Goal: Contribute content: Add original content to the website for others to see

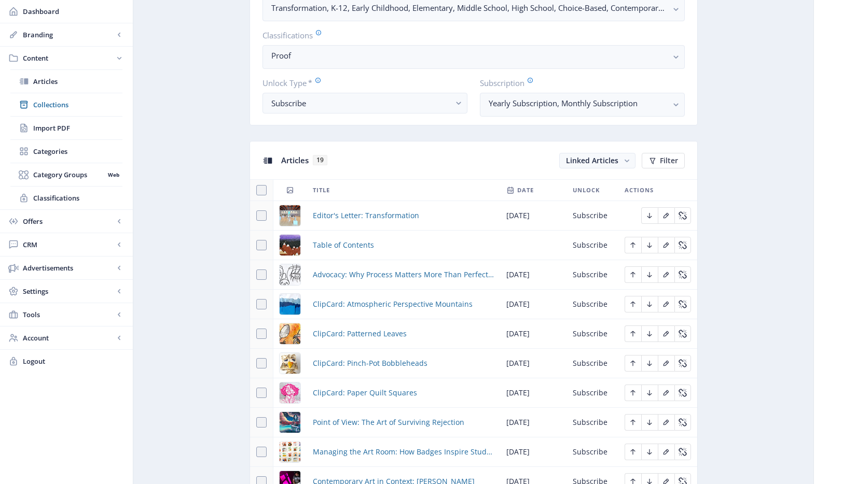
scroll to position [436, 0]
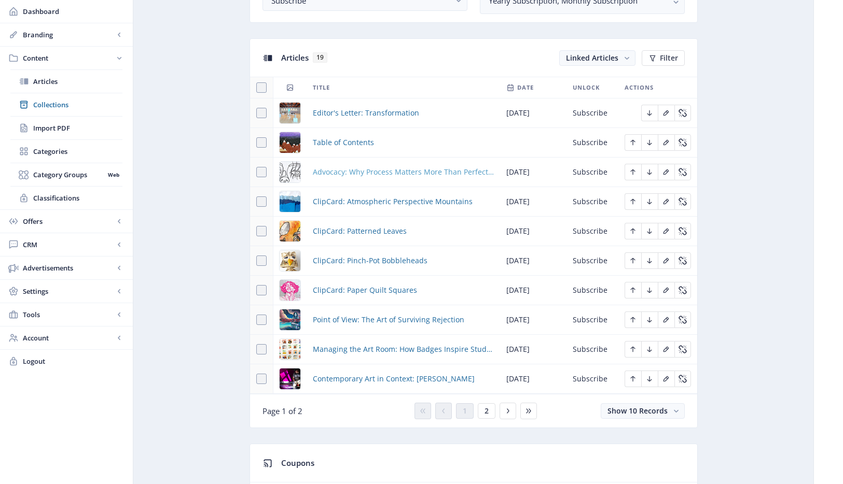
click at [441, 166] on span "Advocacy: Why Process Matters More Than Perfection" at bounding box center [403, 172] width 181 height 12
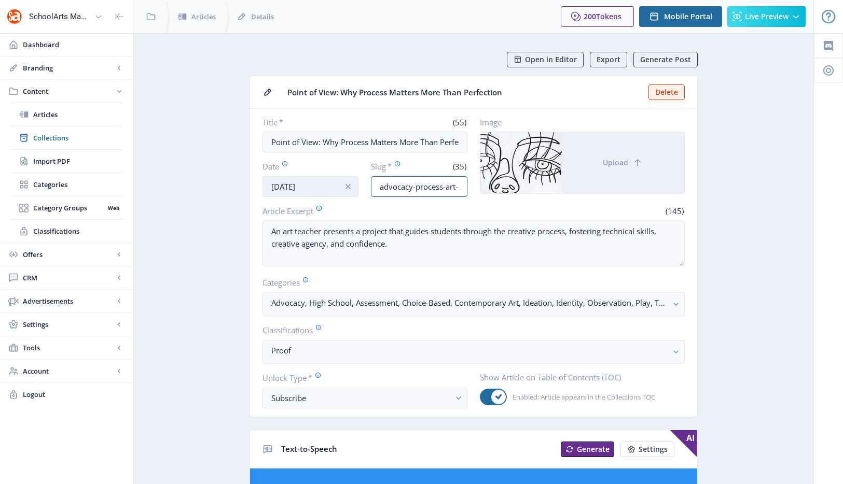
drag, startPoint x: 413, startPoint y: 188, endPoint x: 290, endPoint y: 182, distance: 123.6
click at [292, 183] on div "Date [DATE] Slug * (35) advocacy-process-art-education-1125" at bounding box center [364, 179] width 205 height 36
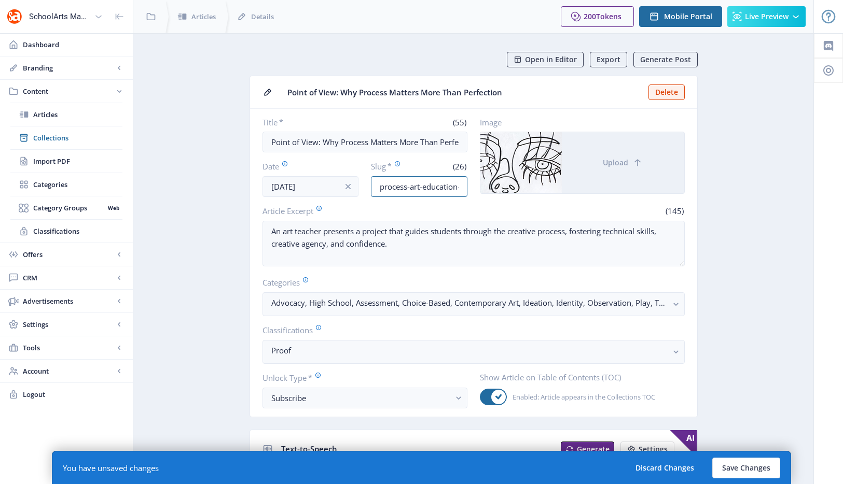
scroll to position [0, 21]
drag, startPoint x: 413, startPoint y: 185, endPoint x: 549, endPoint y: 185, distance: 135.3
click at [549, 185] on div "Title * (55) Point of View: Why Process Matters More Than Perfection Date [DATE…" at bounding box center [473, 157] width 422 height 80
click at [445, 186] on input "process-art-education-1125" at bounding box center [419, 186] width 96 height 21
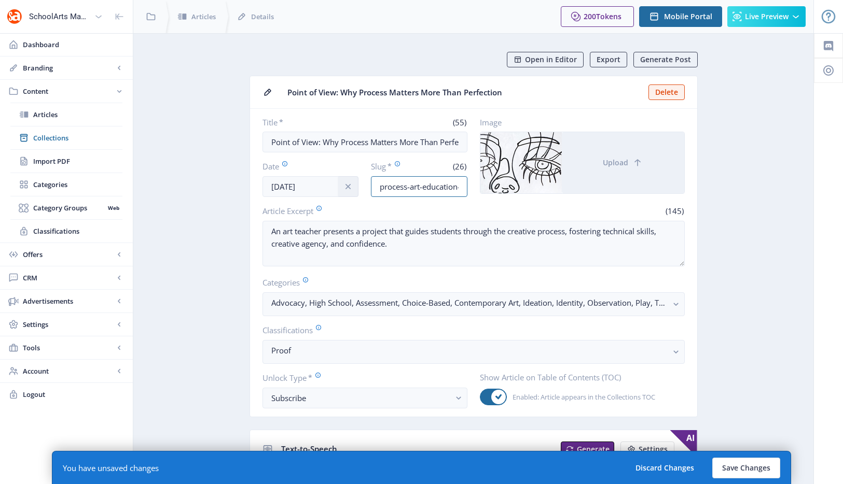
drag, startPoint x: 391, startPoint y: 190, endPoint x: 340, endPoint y: 187, distance: 50.9
click at [340, 187] on div "Date [DATE] Slug * (26) process-art-education-1125" at bounding box center [364, 179] width 205 height 36
click at [377, 187] on input "process-art-education-1125" at bounding box center [419, 186] width 96 height 21
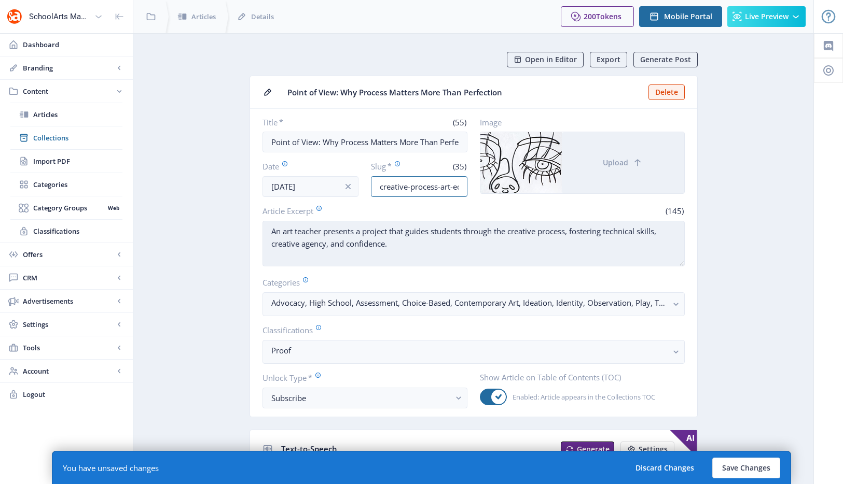
type input "creative-process-art-education-1125"
click at [478, 231] on textarea "An art teacher presents a project that guides students through the creative pro…" at bounding box center [473, 244] width 422 height 46
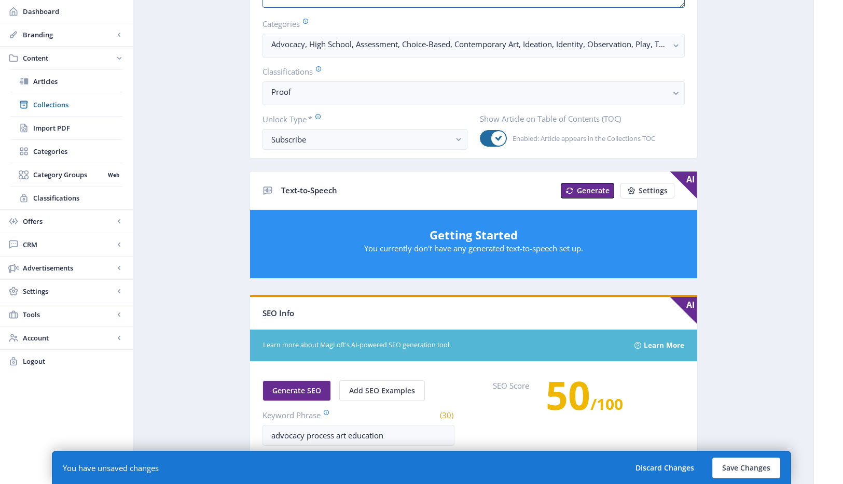
scroll to position [472, 0]
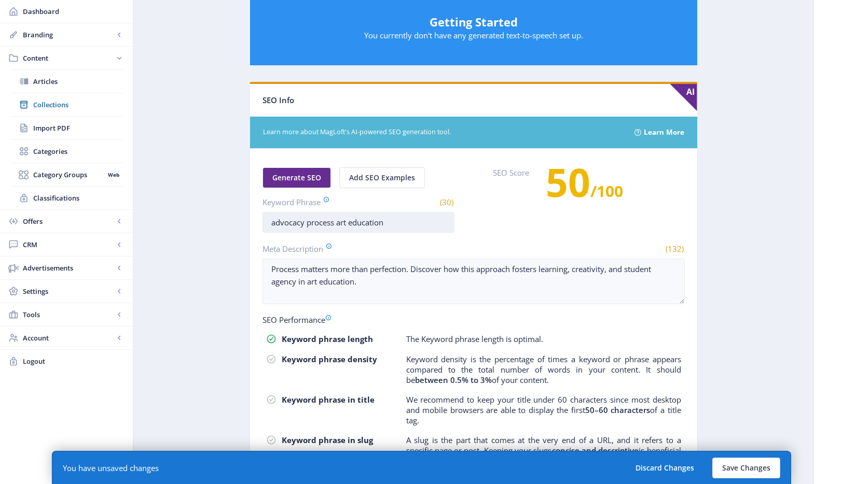
click at [277, 223] on input "advocacy process art education" at bounding box center [358, 222] width 192 height 21
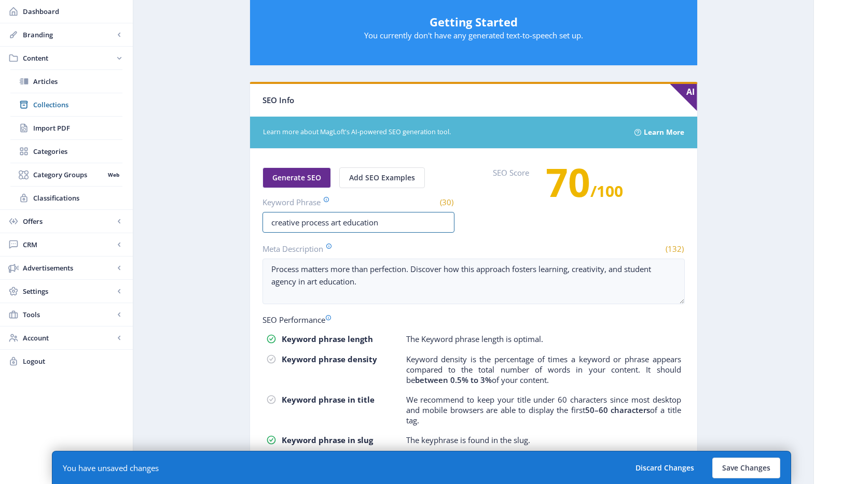
type input "creative process art education"
click at [704, 222] on app-content-article "Open in Editor Export Generate Post Point of View: Why Process Matters More Tha…" at bounding box center [472, 59] width 643 height 959
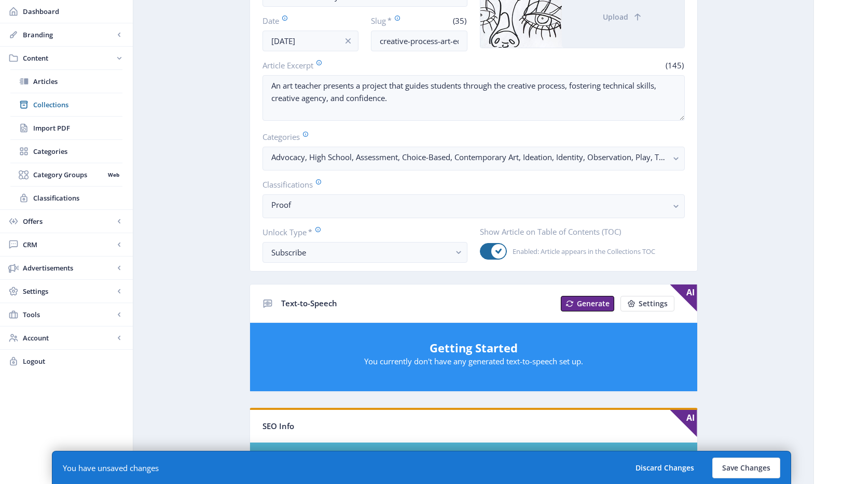
scroll to position [0, 0]
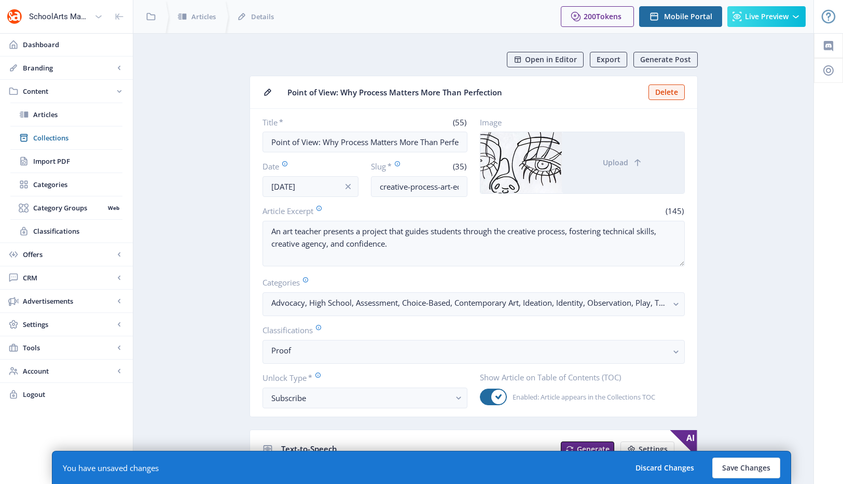
click at [685, 470] on button "Discard Changes" at bounding box center [664, 468] width 78 height 21
type input "advocacy-process-art-education-1125"
type input "advocacy process art education"
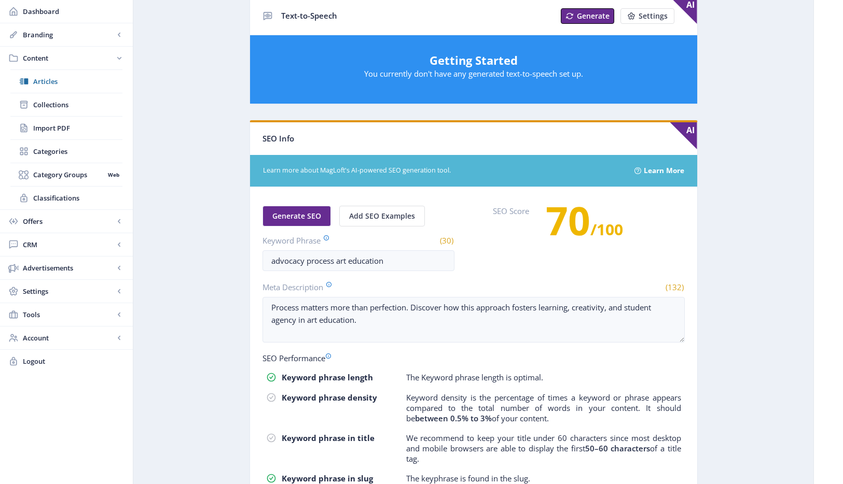
scroll to position [547, 0]
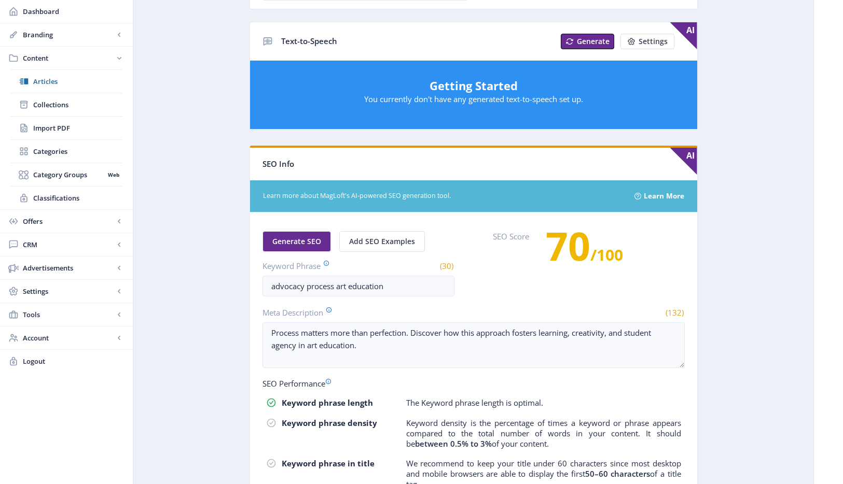
scroll to position [355, 0]
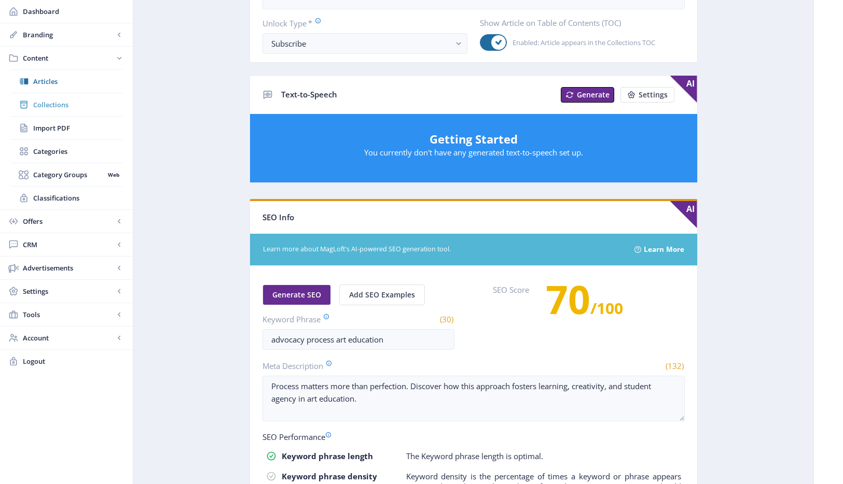
click at [47, 105] on span "Collections" at bounding box center [77, 105] width 89 height 10
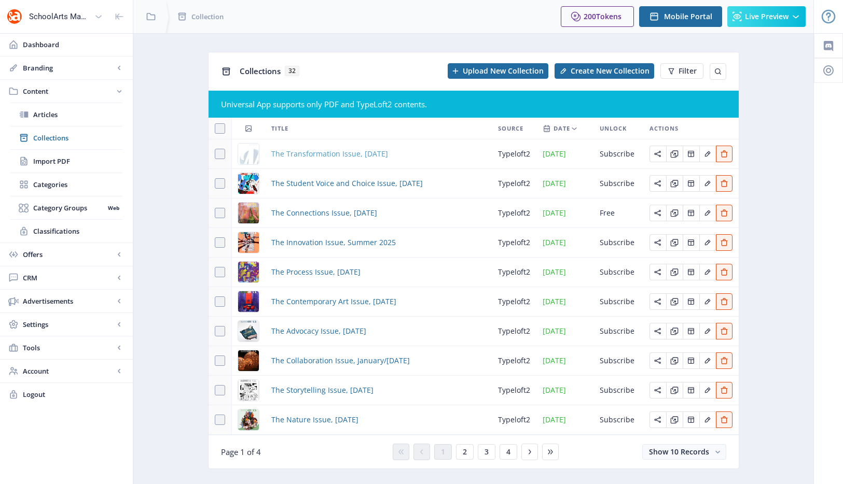
click at [307, 154] on span "The Transformation Issue, [DATE]" at bounding box center [329, 154] width 117 height 12
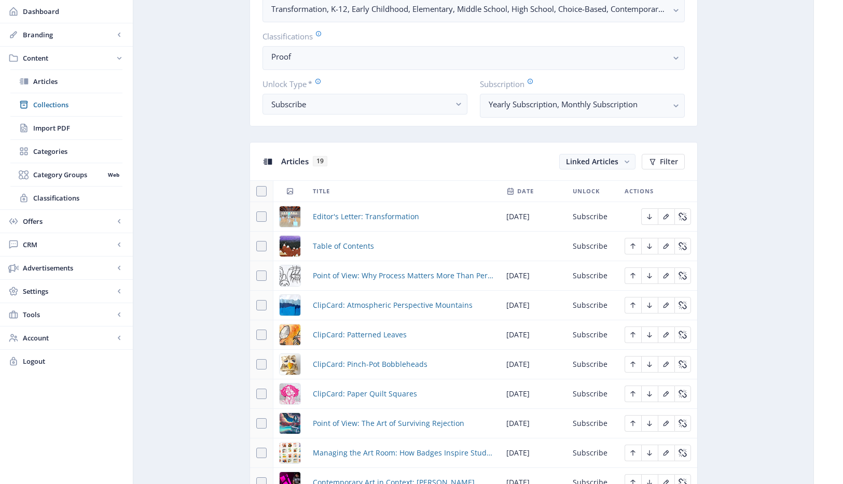
scroll to position [386, 0]
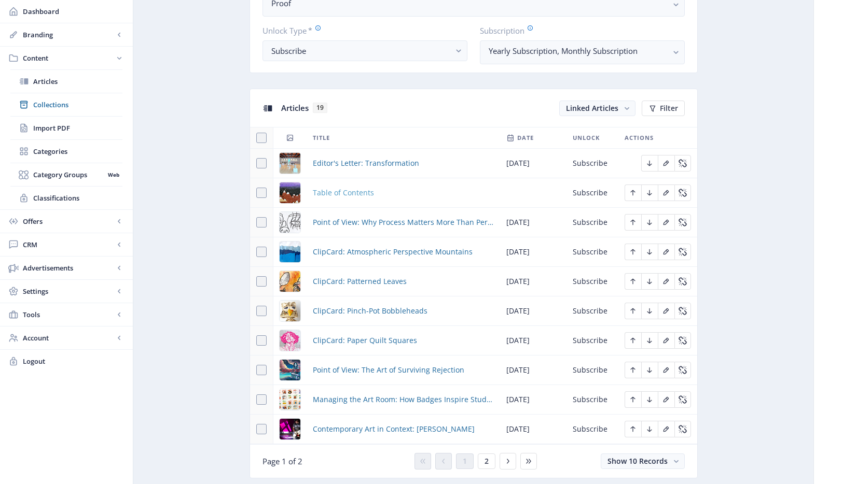
click at [340, 196] on span "Table of Contents" at bounding box center [343, 193] width 61 height 12
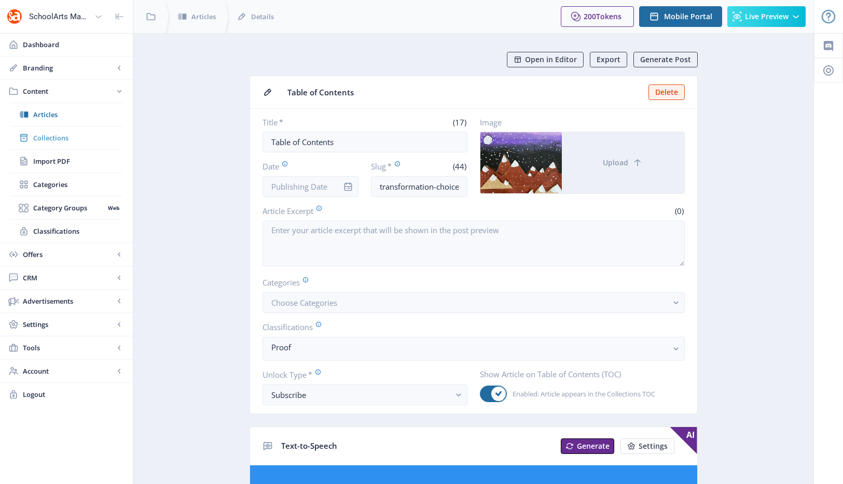
click at [54, 133] on span "Collections" at bounding box center [77, 138] width 89 height 10
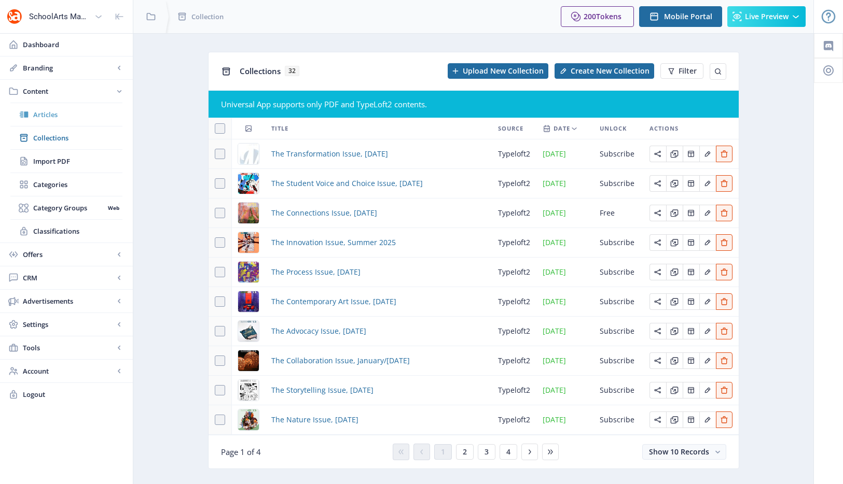
click at [54, 123] on link "Articles" at bounding box center [66, 114] width 112 height 23
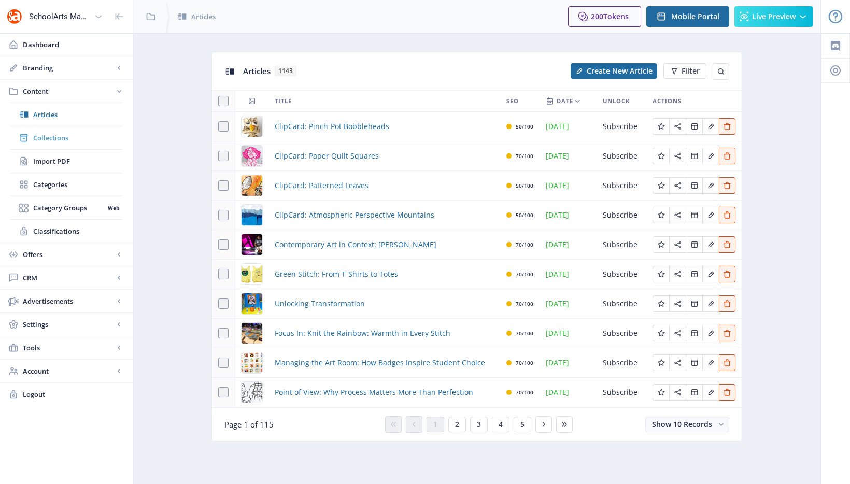
click at [53, 140] on span "Collections" at bounding box center [77, 138] width 89 height 10
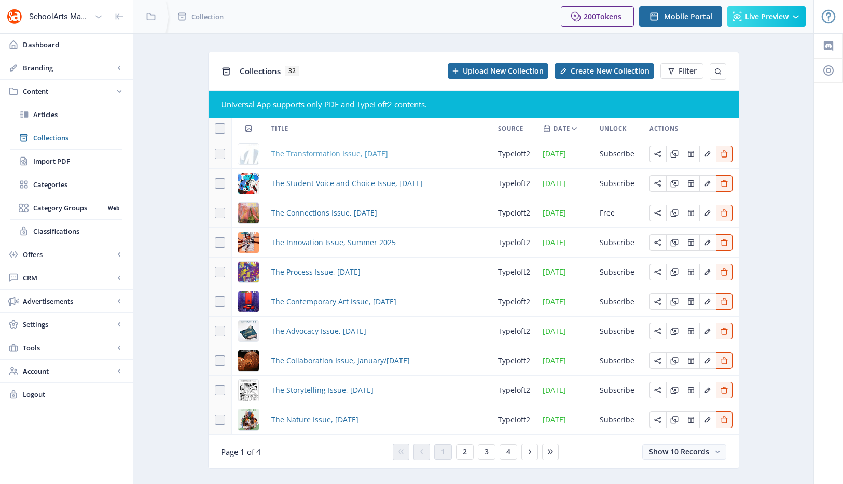
click at [280, 149] on span "The Transformation Issue, [DATE]" at bounding box center [329, 154] width 117 height 12
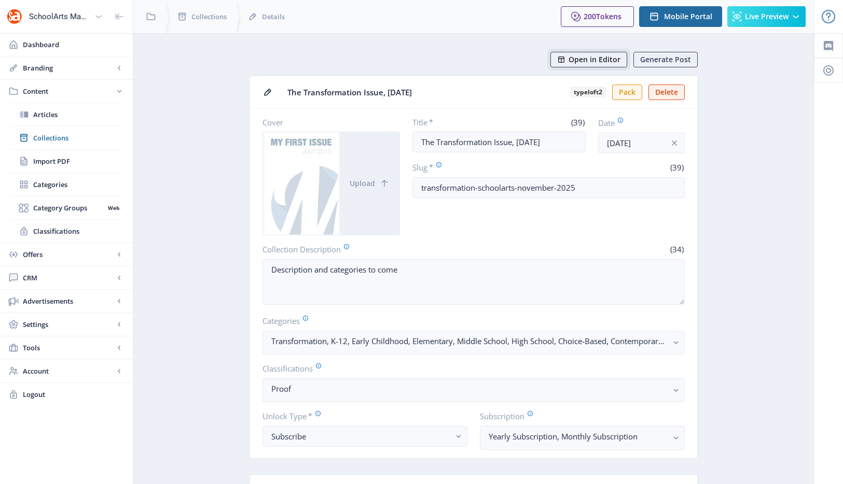
click at [607, 57] on span "Open in Editor" at bounding box center [594, 59] width 52 height 8
click at [77, 144] on link "Collections" at bounding box center [66, 138] width 112 height 23
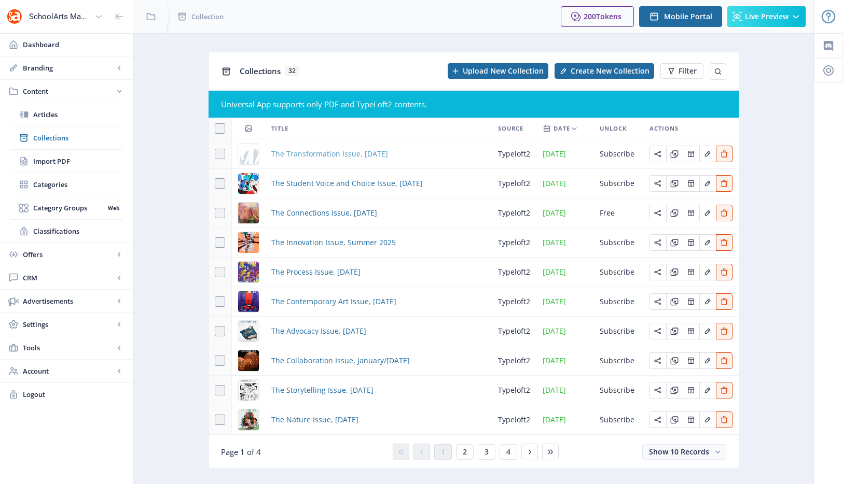
click at [334, 153] on span "The Transformation Issue, [DATE]" at bounding box center [329, 154] width 117 height 12
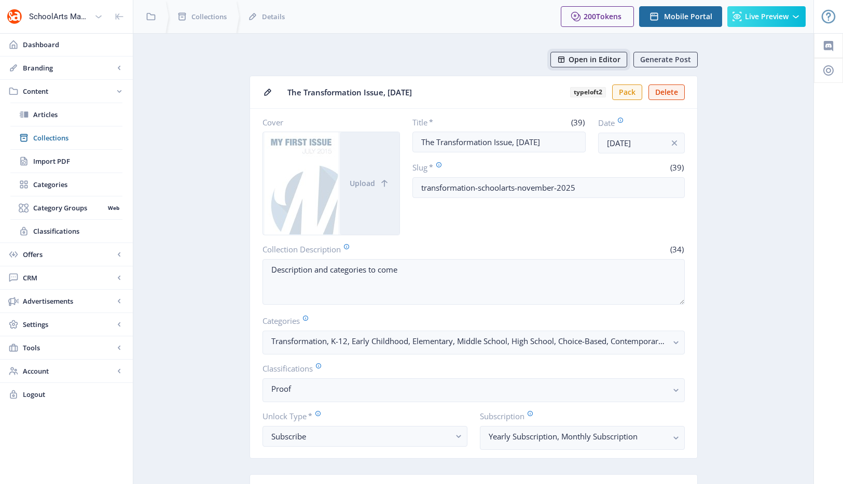
click at [582, 58] on span "Open in Editor" at bounding box center [594, 59] width 52 height 8
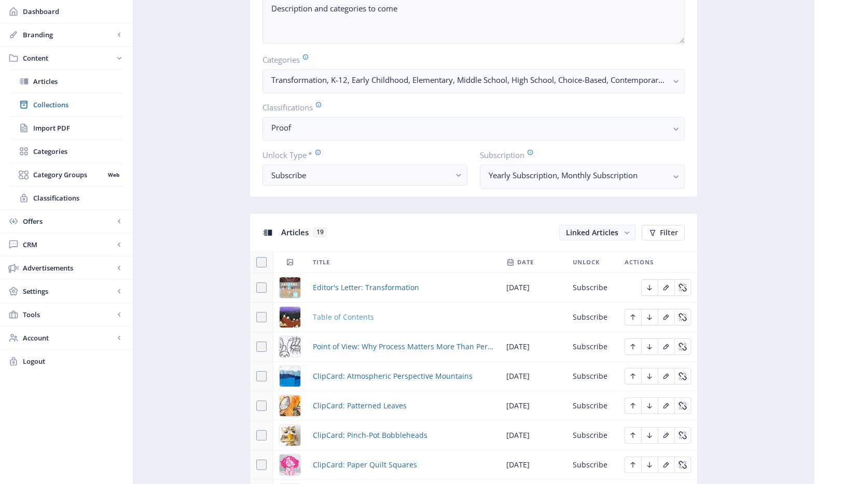
scroll to position [315, 0]
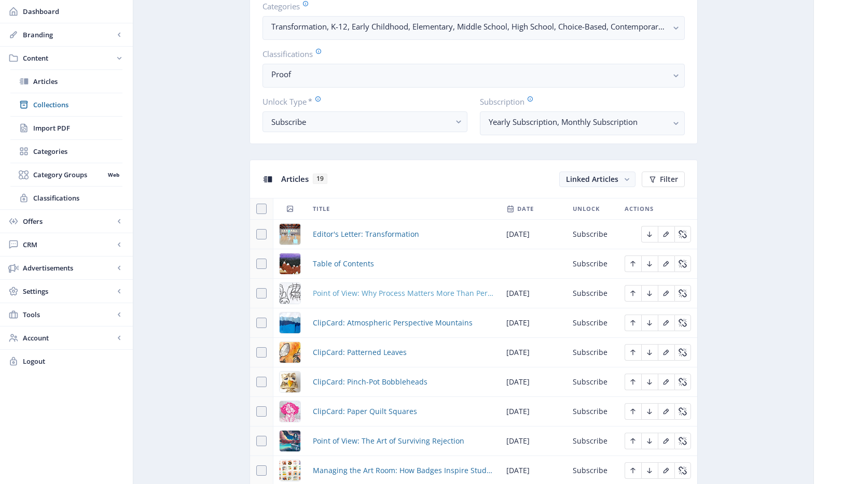
click at [352, 291] on span "Point of View: Why Process Matters More Than Perfection" at bounding box center [403, 293] width 181 height 12
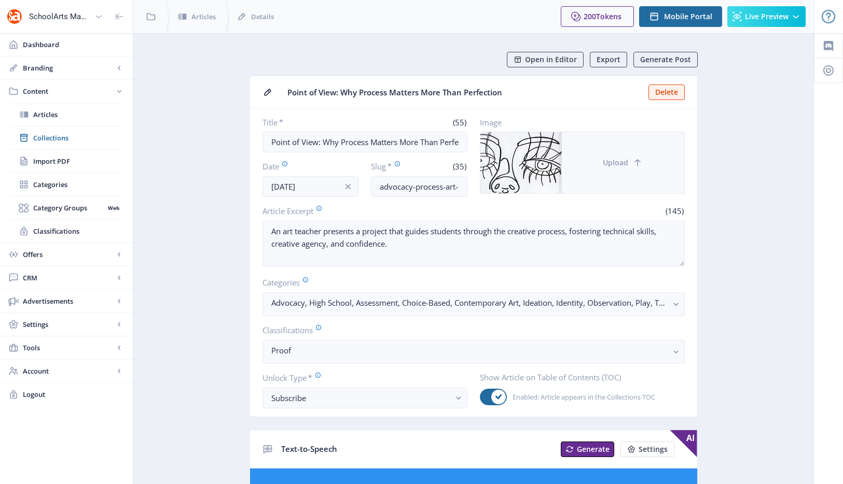
click at [615, 166] on span "Upload" at bounding box center [614, 163] width 25 height 8
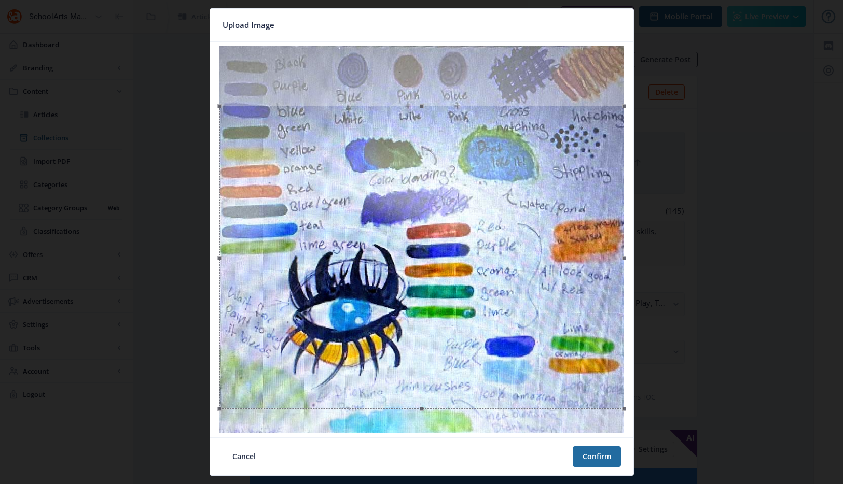
click at [540, 263] on div at bounding box center [421, 257] width 404 height 303
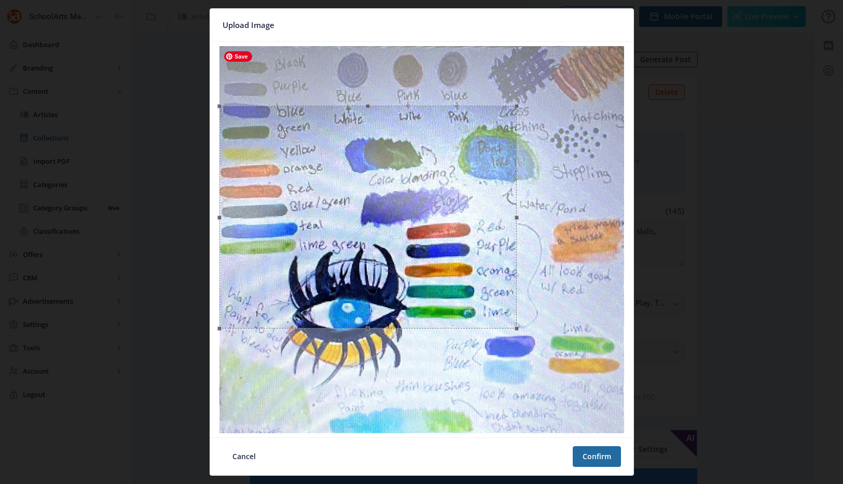
drag, startPoint x: 625, startPoint y: 409, endPoint x: 517, endPoint y: 361, distance: 117.4
click at [517, 361] on div at bounding box center [421, 239] width 415 height 387
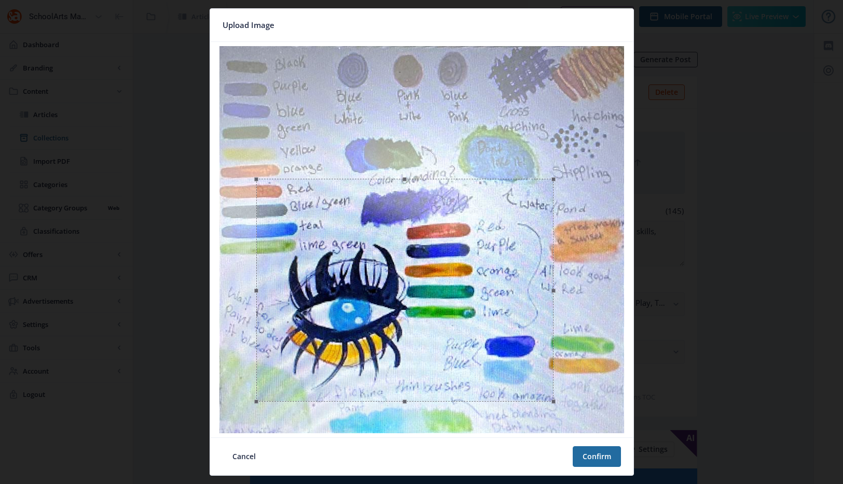
drag, startPoint x: 453, startPoint y: 315, endPoint x: 488, endPoint y: 381, distance: 74.7
click at [485, 383] on div at bounding box center [404, 290] width 297 height 223
click at [591, 453] on button "Confirm" at bounding box center [596, 456] width 48 height 21
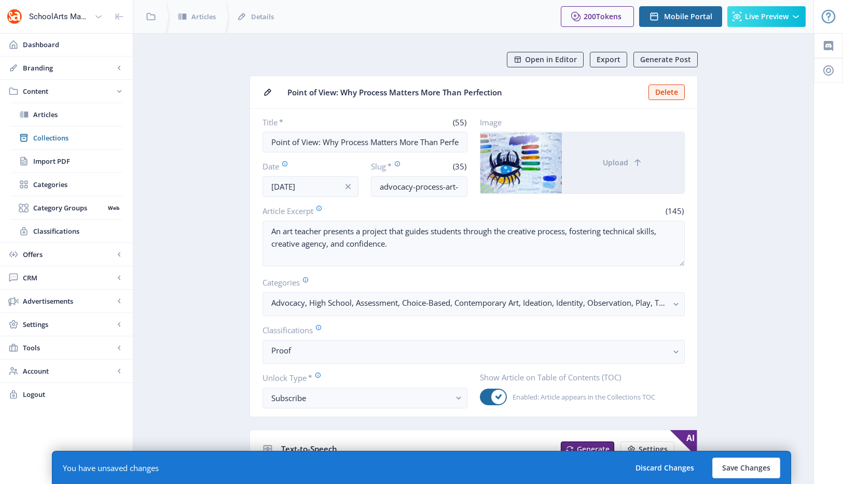
drag, startPoint x: 318, startPoint y: 143, endPoint x: 265, endPoint y: 142, distance: 52.4
click at [265, 142] on input "Point of View: Why Process Matters More Than Perfection" at bounding box center [364, 142] width 205 height 21
type input "Advocacy: Why Process Matters More Than Perfection"
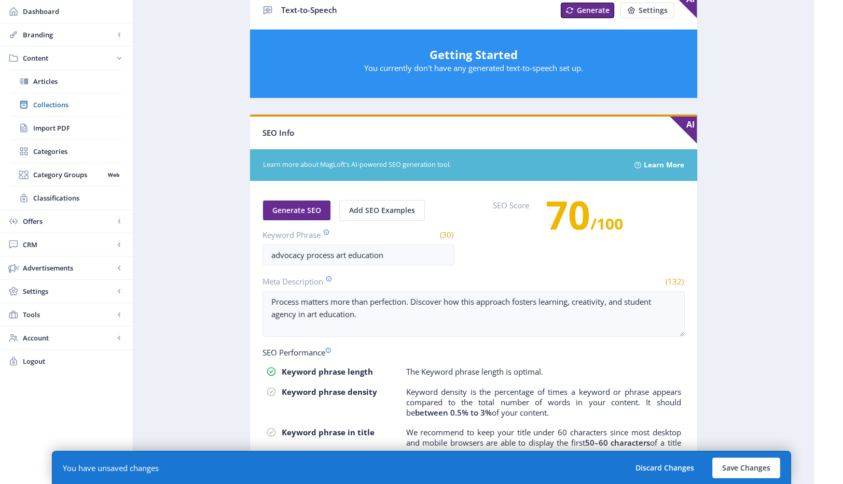
scroll to position [99, 0]
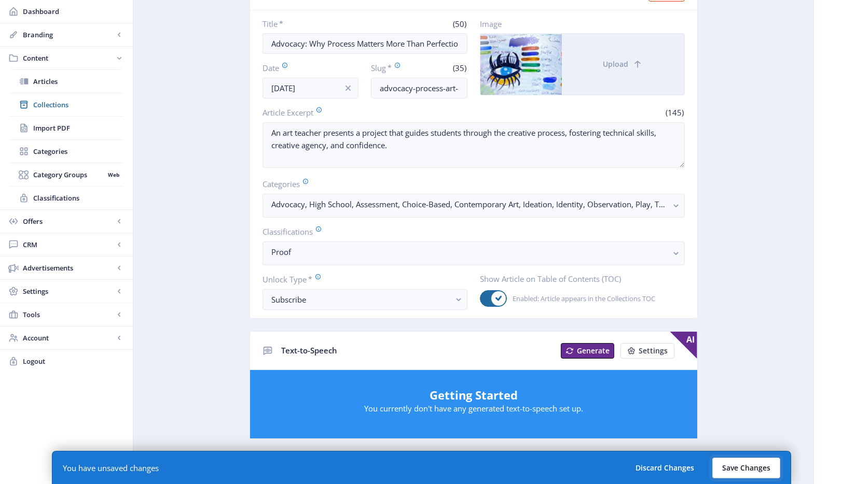
click at [755, 458] on button "Save Changes" at bounding box center [746, 468] width 68 height 21
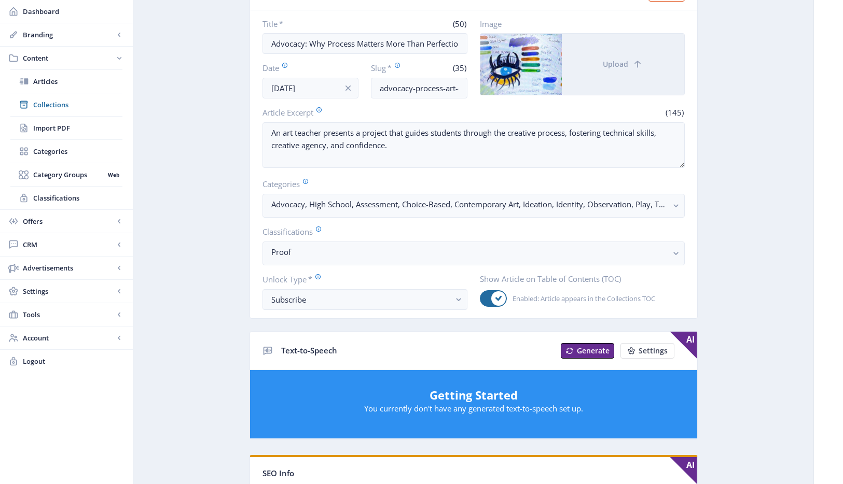
scroll to position [0, 0]
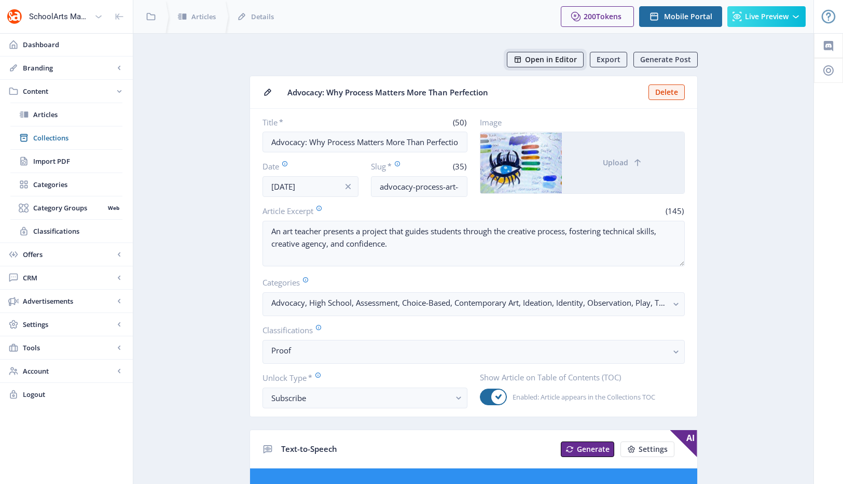
click at [552, 63] on span "Open in Editor" at bounding box center [551, 59] width 52 height 8
click at [551, 55] on span "Open in Editor" at bounding box center [551, 59] width 52 height 8
